Goal: Task Accomplishment & Management: Manage account settings

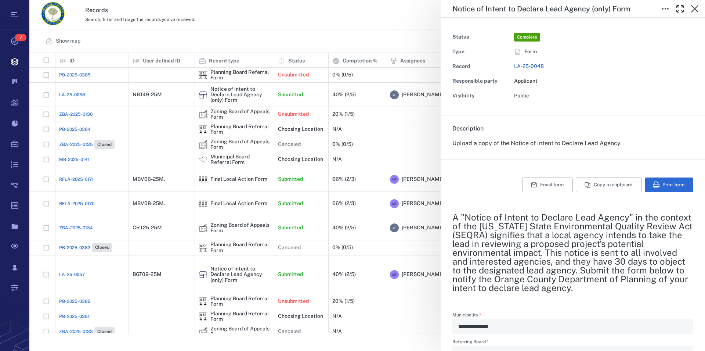
scroll to position [274, 669]
click at [697, 6] on icon "button" at bounding box center [694, 8] width 9 height 9
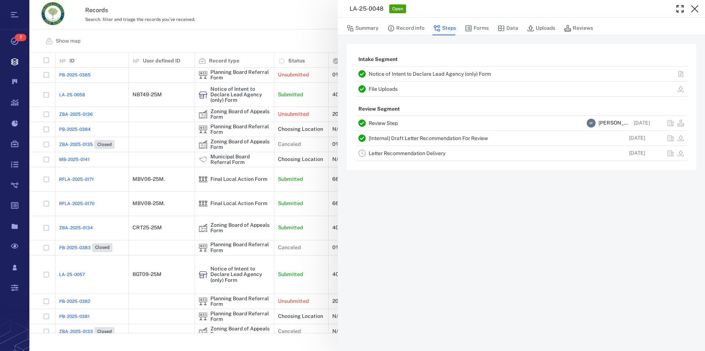
click at [697, 6] on icon "button" at bounding box center [694, 8] width 9 height 9
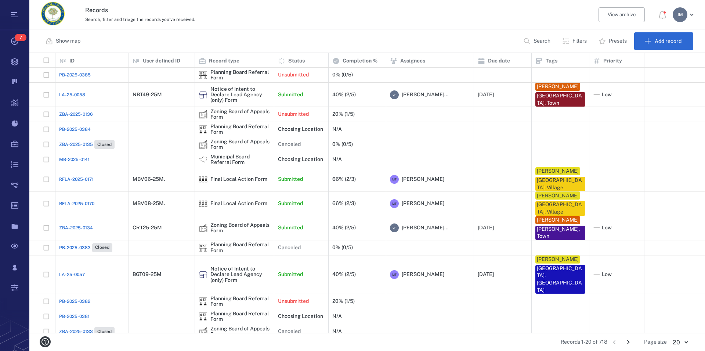
click at [577, 42] on p "Filters" at bounding box center [579, 40] width 14 height 7
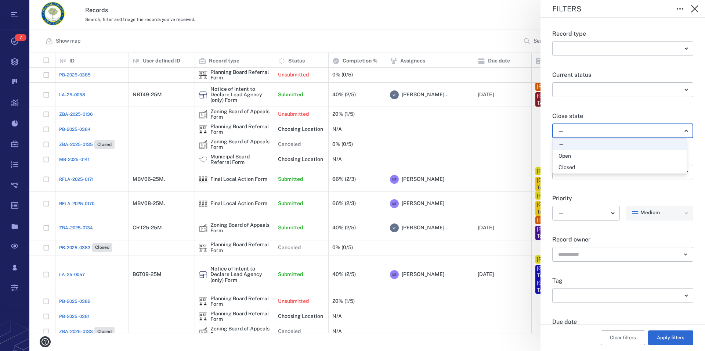
click at [590, 127] on body "Tasks 7 Records Boards Dashboard Reports Record types Guide steps Rules Form bu…" at bounding box center [352, 175] width 705 height 351
click at [590, 155] on div "Open" at bounding box center [620, 155] width 122 height 7
type input "*****"
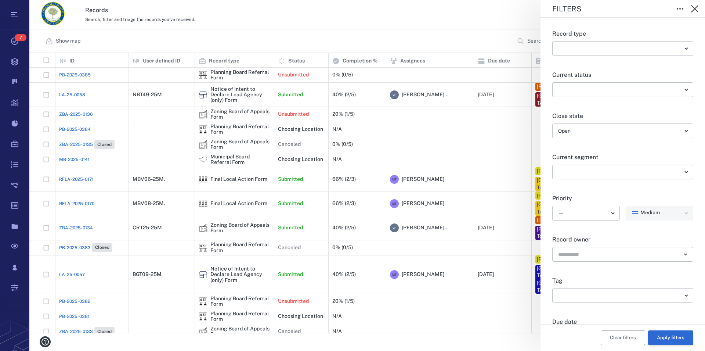
click at [666, 338] on button "Apply filters" at bounding box center [670, 337] width 45 height 15
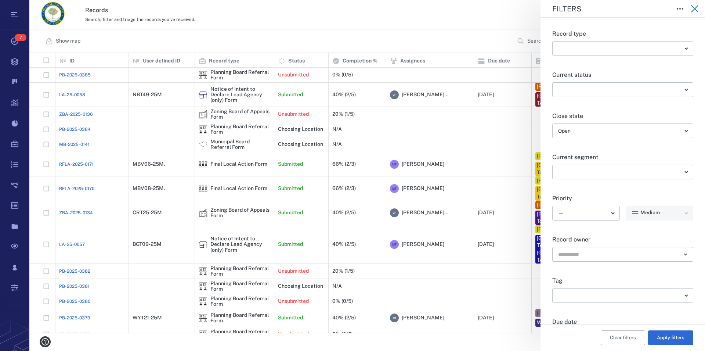
click at [695, 7] on icon "button" at bounding box center [694, 8] width 9 height 9
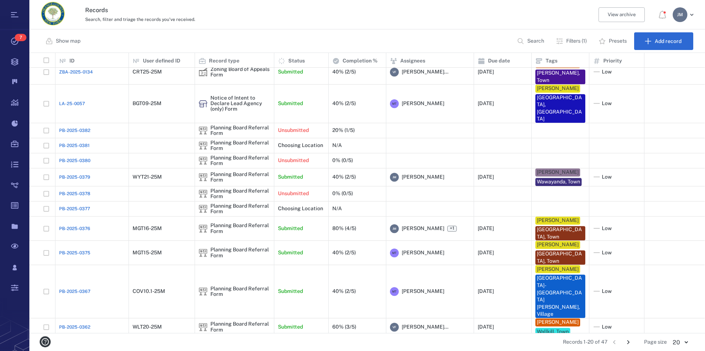
scroll to position [144, 0]
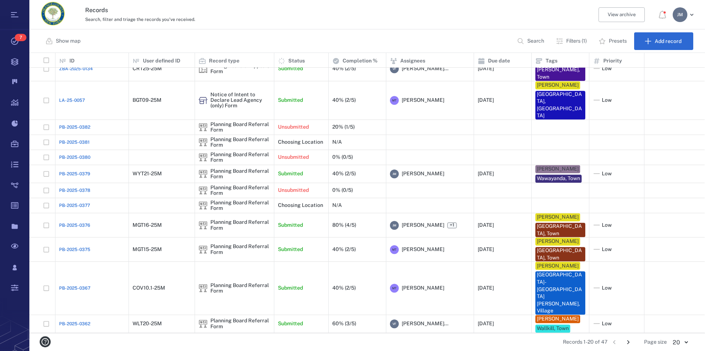
click at [630, 343] on icon "Go to next page" at bounding box center [628, 342] width 8 height 8
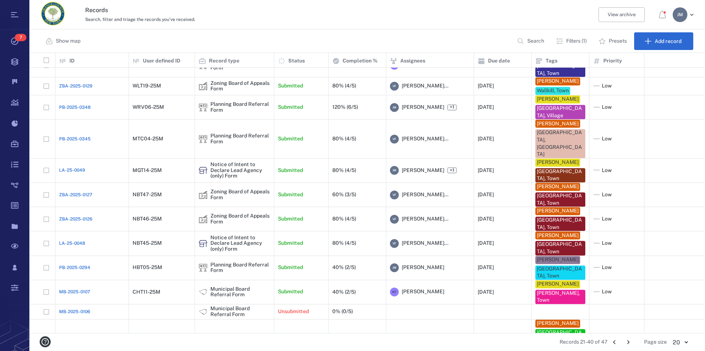
scroll to position [122, 0]
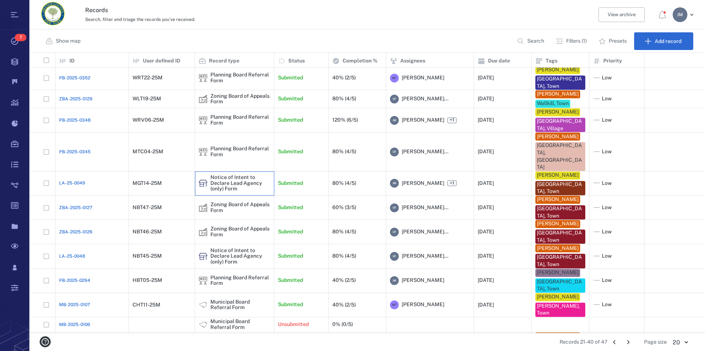
click at [219, 175] on div "Notice of Intent to Declare Lead Agency (only) Form" at bounding box center [240, 183] width 60 height 17
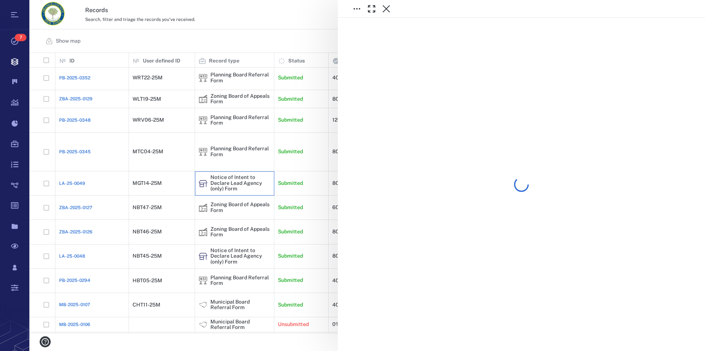
scroll to position [146, 0]
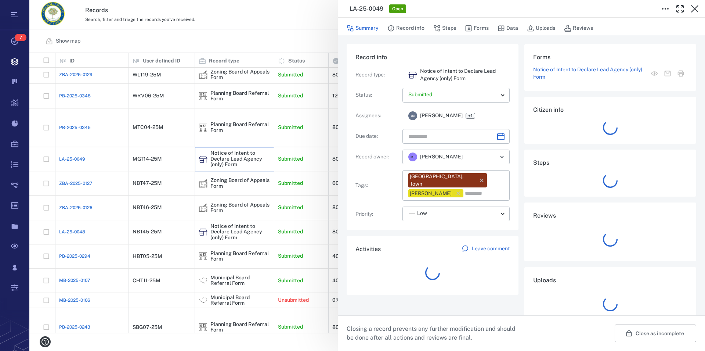
type input "**********"
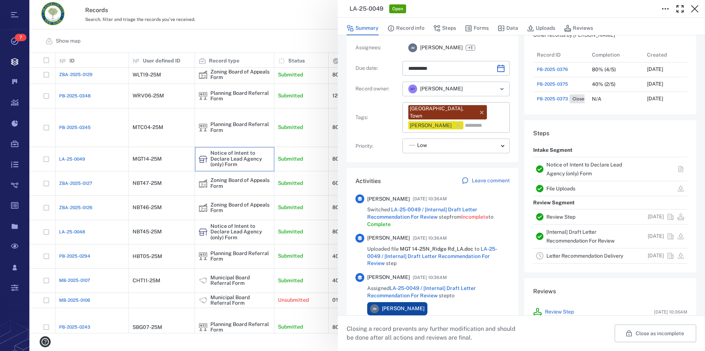
scroll to position [42, 0]
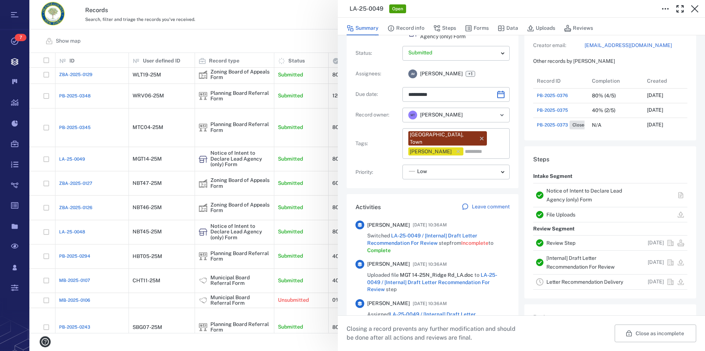
click at [584, 191] on link "Notice of Intent to Declare Lead Agency (only) Form" at bounding box center [584, 195] width 76 height 15
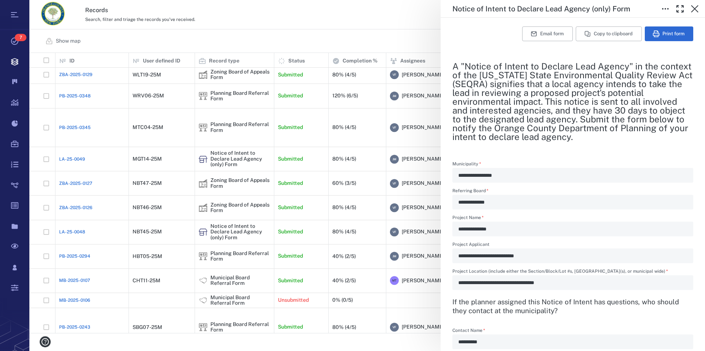
scroll to position [167, 0]
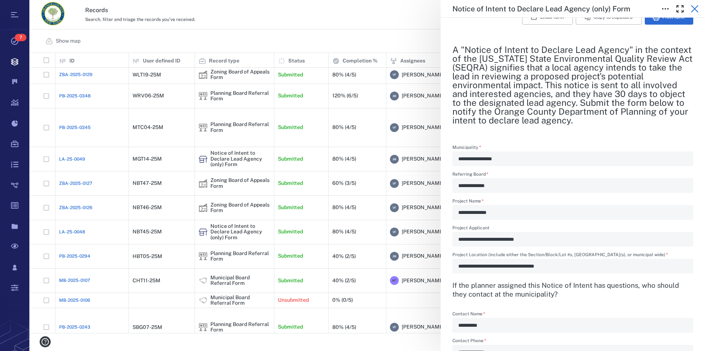
click at [695, 7] on icon "button" at bounding box center [694, 8] width 9 height 9
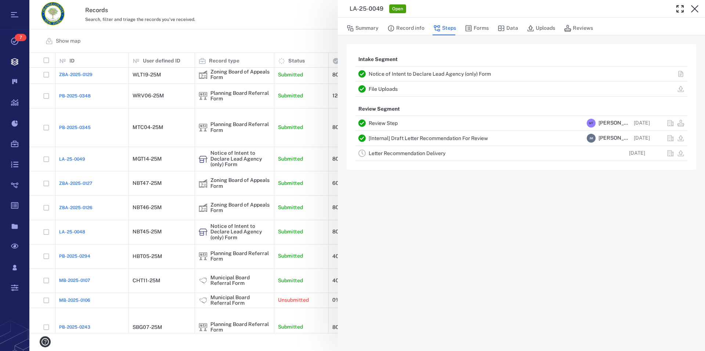
click at [696, 7] on icon "button" at bounding box center [694, 8] width 9 height 9
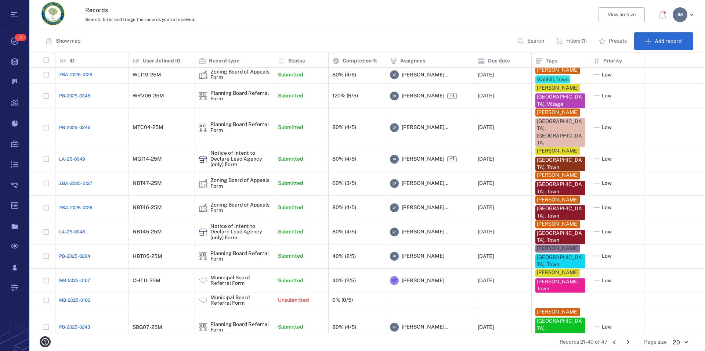
click at [681, 17] on div "[PERSON_NAME]" at bounding box center [680, 14] width 15 height 15
click at [646, 66] on span "Log out" at bounding box center [641, 63] width 18 height 7
